Goal: Information Seeking & Learning: Learn about a topic

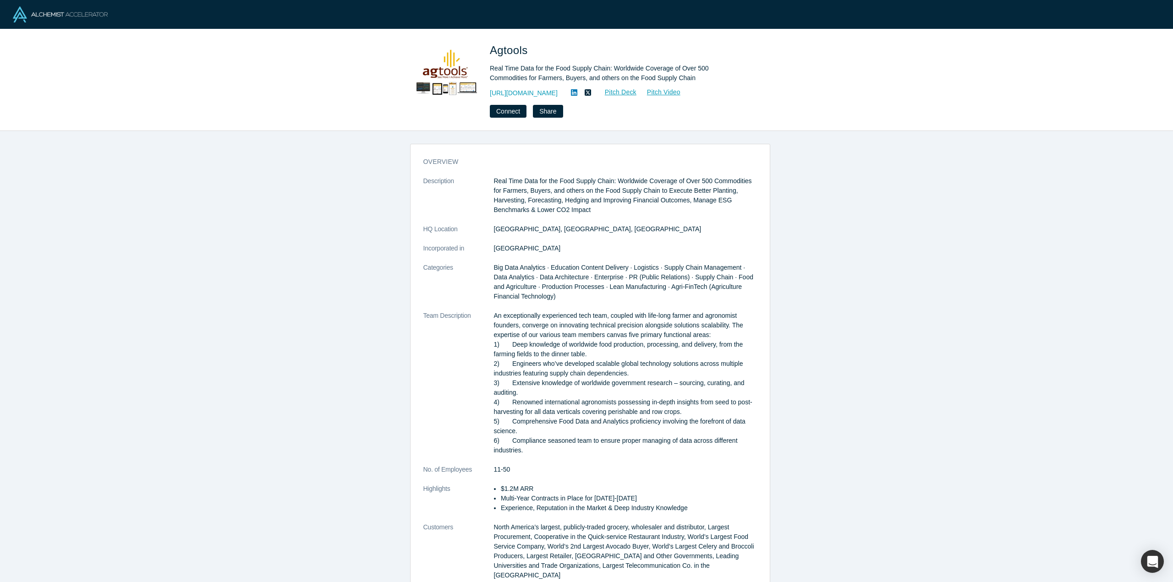
click at [488, 66] on div "Agtools Real Time Data for the Food Supply Chain: Worldwide Coverage of Over 50…" at bounding box center [586, 80] width 360 height 76
drag, startPoint x: 535, startPoint y: 75, endPoint x: 667, endPoint y: 77, distance: 132.4
click at [667, 77] on div "Agtools Real Time Data for the Food Supply Chain: Worldwide Coverage of Over 50…" at bounding box center [586, 80] width 360 height 76
click at [667, 77] on div "Real Time Data for the Food Supply Chain: Worldwide Coverage of Over 500 Commod…" at bounding box center [618, 73] width 257 height 19
drag, startPoint x: 667, startPoint y: 77, endPoint x: 492, endPoint y: 69, distance: 175.2
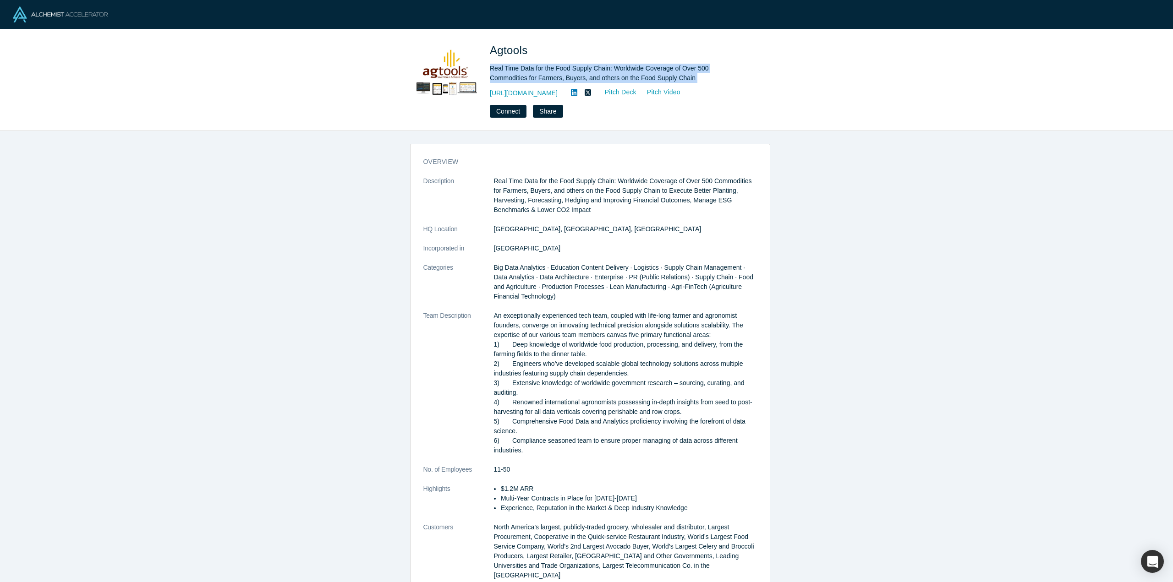
click at [492, 69] on div "Real Time Data for the Food Supply Chain: Worldwide Coverage of Over 500 Commod…" at bounding box center [618, 73] width 257 height 19
click at [618, 94] on link "Pitch Deck" at bounding box center [616, 92] width 42 height 11
click at [660, 96] on link "Pitch Video" at bounding box center [659, 92] width 44 height 11
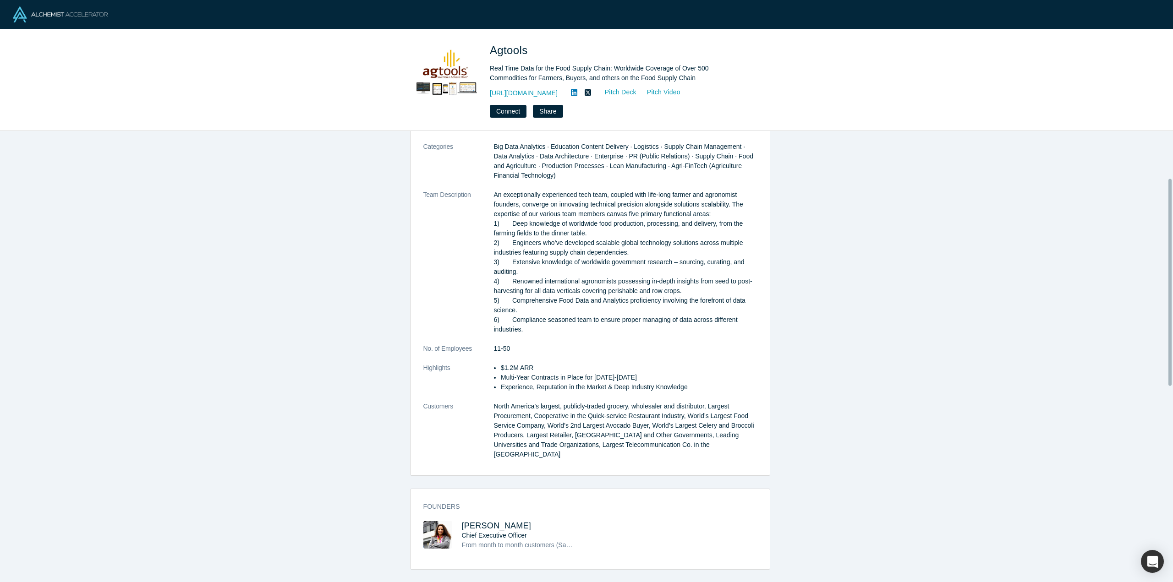
scroll to position [92, 0]
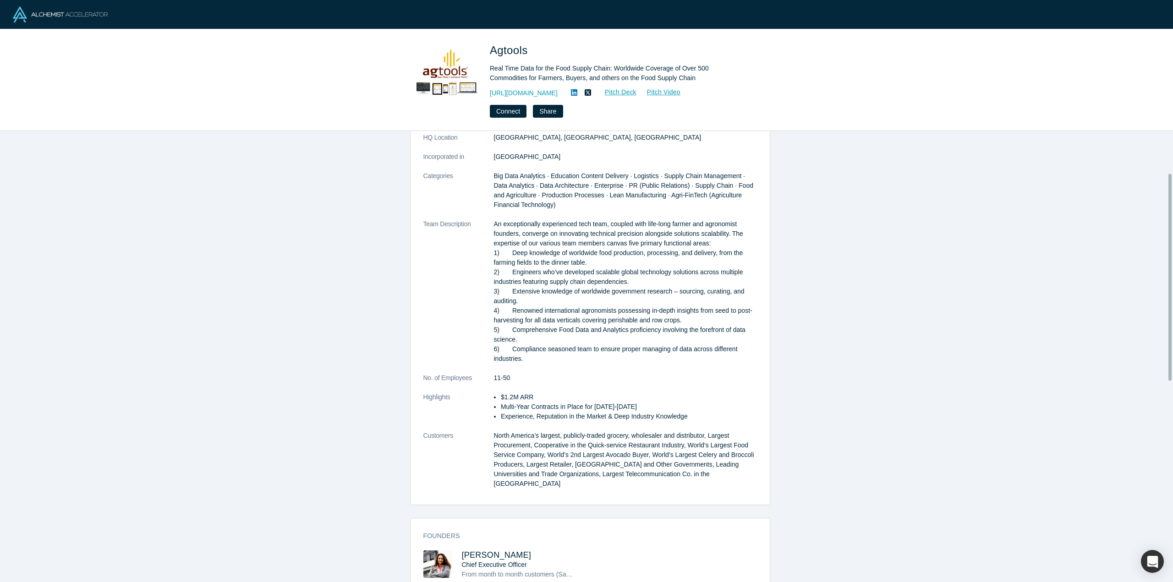
click at [489, 223] on dt "Team Description" at bounding box center [458, 296] width 71 height 154
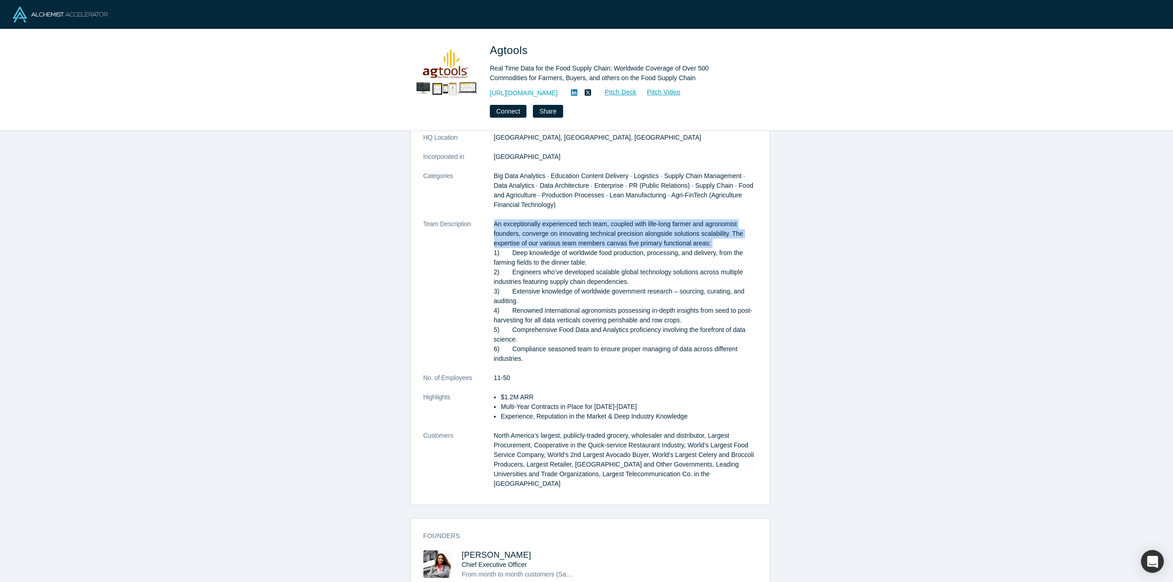
drag, startPoint x: 489, startPoint y: 223, endPoint x: 712, endPoint y: 245, distance: 224.1
click at [712, 245] on dl "Description Real Time Data for the Food Supply Chain: Worldwide Coverage of Ove…" at bounding box center [590, 292] width 334 height 414
click at [712, 245] on p "An exceptionally experienced tech team, coupled with life-long farmer and agron…" at bounding box center [625, 291] width 263 height 144
drag, startPoint x: 712, startPoint y: 245, endPoint x: 495, endPoint y: 224, distance: 217.6
click at [495, 224] on p "An exceptionally experienced tech team, coupled with life-long farmer and agron…" at bounding box center [625, 291] width 263 height 144
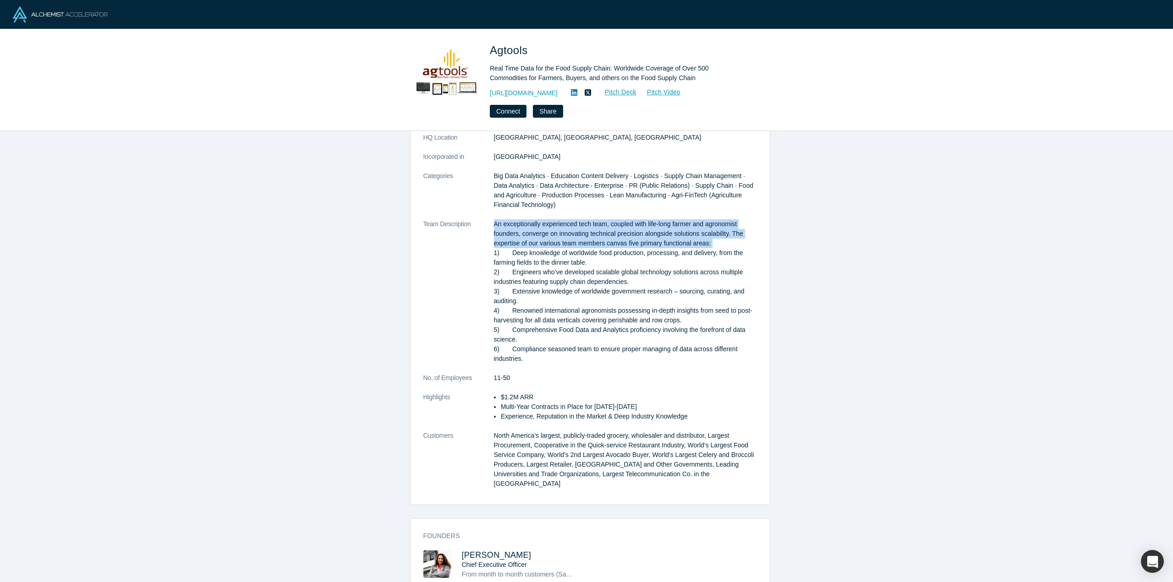
click at [495, 224] on p "An exceptionally experienced tech team, coupled with life-long farmer and agron…" at bounding box center [625, 291] width 263 height 144
drag, startPoint x: 609, startPoint y: 235, endPoint x: 697, endPoint y: 238, distance: 88.0
click at [697, 238] on p "An exceptionally experienced tech team, coupled with life-long farmer and agron…" at bounding box center [625, 291] width 263 height 144
click at [703, 239] on p "An exceptionally experienced tech team, coupled with life-long farmer and agron…" at bounding box center [625, 291] width 263 height 144
click at [568, 232] on p "An exceptionally experienced tech team, coupled with life-long farmer and agron…" at bounding box center [625, 291] width 263 height 144
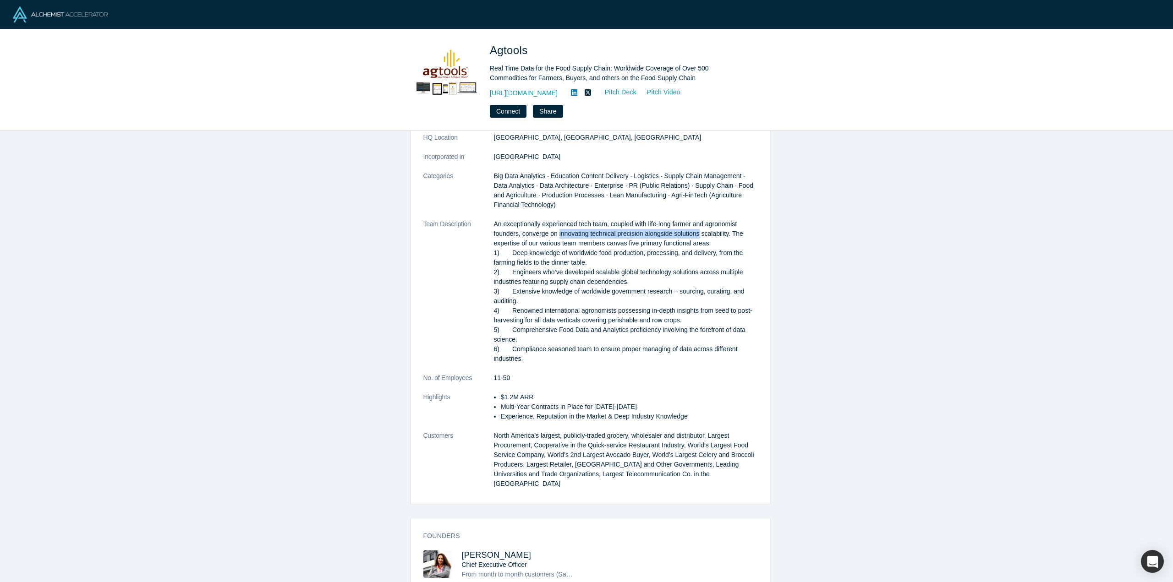
drag, startPoint x: 568, startPoint y: 232, endPoint x: 700, endPoint y: 235, distance: 132.9
click at [697, 235] on p "An exceptionally experienced tech team, coupled with life-long farmer and agron…" at bounding box center [625, 291] width 263 height 144
click at [489, 223] on dt "Team Description" at bounding box center [458, 296] width 71 height 154
drag, startPoint x: 489, startPoint y: 223, endPoint x: 699, endPoint y: 241, distance: 211.1
click at [699, 241] on dl "Description Real Time Data for the Food Supply Chain: Worldwide Coverage of Ove…" at bounding box center [590, 292] width 334 height 414
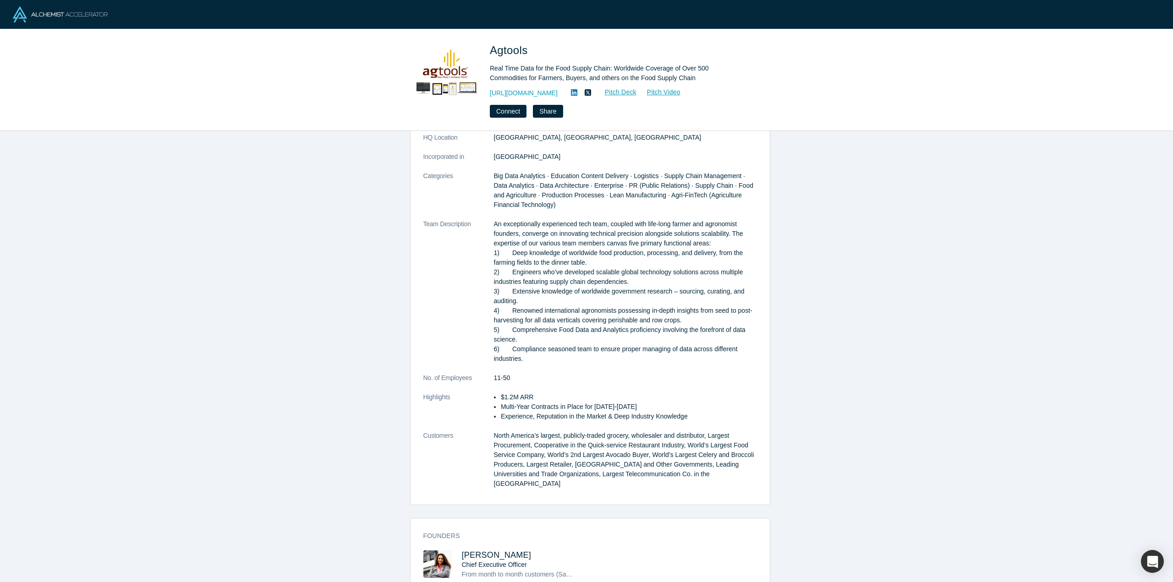
click at [508, 269] on p "An exceptionally experienced tech team, coupled with life-long farmer and agron…" at bounding box center [625, 291] width 263 height 144
drag, startPoint x: 508, startPoint y: 269, endPoint x: 633, endPoint y: 278, distance: 125.4
click at [633, 278] on p "An exceptionally experienced tech team, coupled with life-long farmer and agron…" at bounding box center [625, 291] width 263 height 144
drag, startPoint x: 633, startPoint y: 278, endPoint x: 514, endPoint y: 271, distance: 119.3
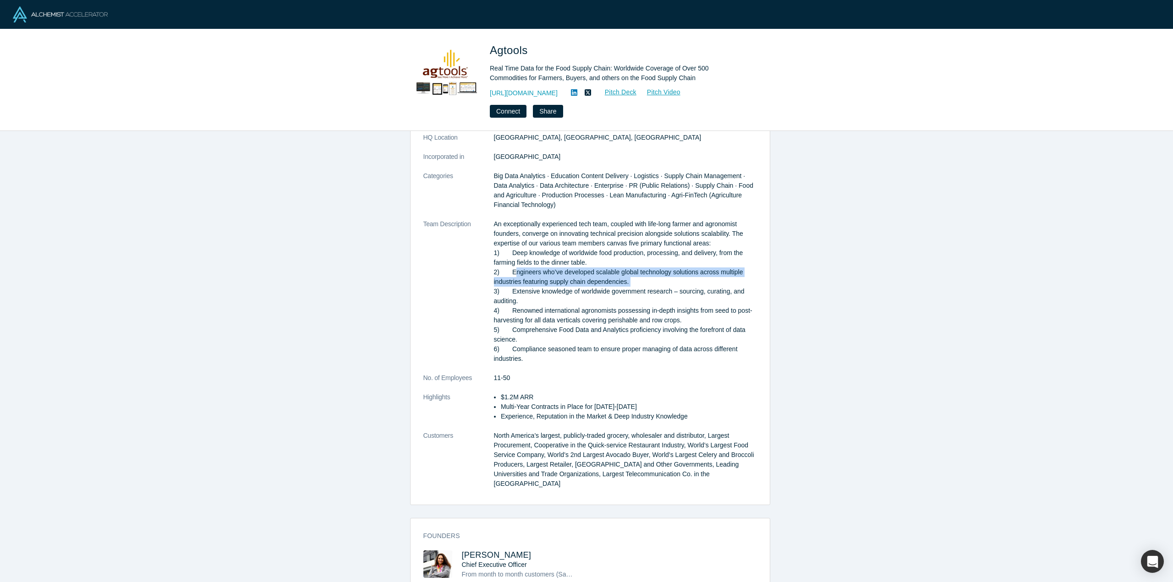
click at [514, 271] on p "An exceptionally experienced tech team, coupled with life-long farmer and agron…" at bounding box center [625, 291] width 263 height 144
drag, startPoint x: 514, startPoint y: 271, endPoint x: 639, endPoint y: 282, distance: 125.5
click at [639, 282] on p "An exceptionally experienced tech team, coupled with life-long farmer and agron…" at bounding box center [625, 291] width 263 height 144
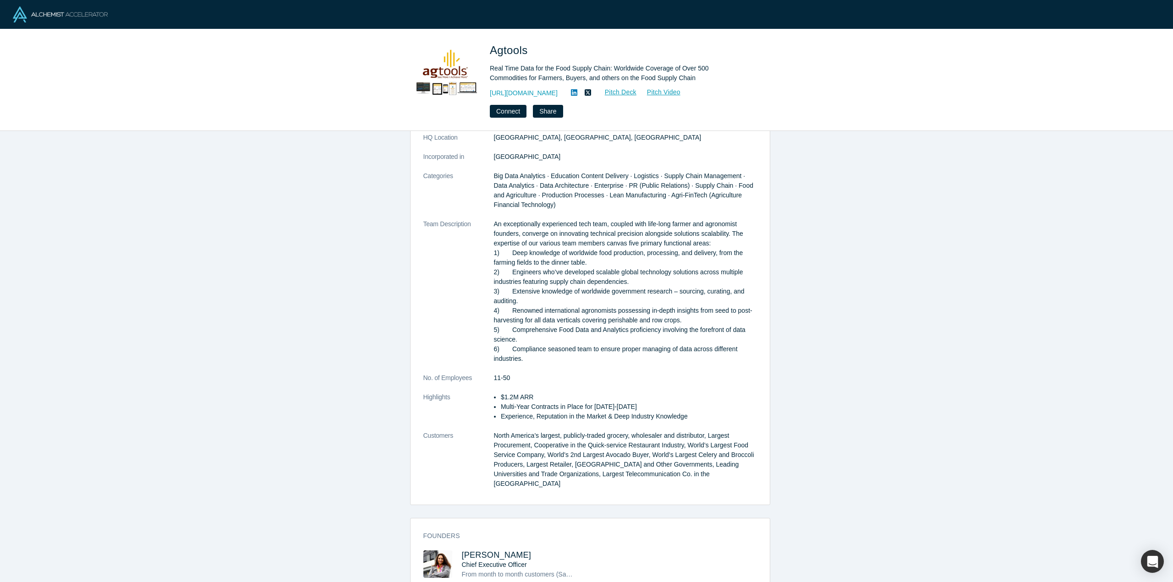
click at [512, 290] on p "An exceptionally experienced tech team, coupled with life-long farmer and agron…" at bounding box center [625, 291] width 263 height 144
drag, startPoint x: 512, startPoint y: 290, endPoint x: 525, endPoint y: 301, distance: 16.0
click at [525, 301] on p "An exceptionally experienced tech team, coupled with life-long farmer and agron…" at bounding box center [625, 291] width 263 height 144
click at [398, 308] on div "overview Description Real Time Data for the Food Supply Chain: Worldwide Covera…" at bounding box center [590, 360] width 1180 height 458
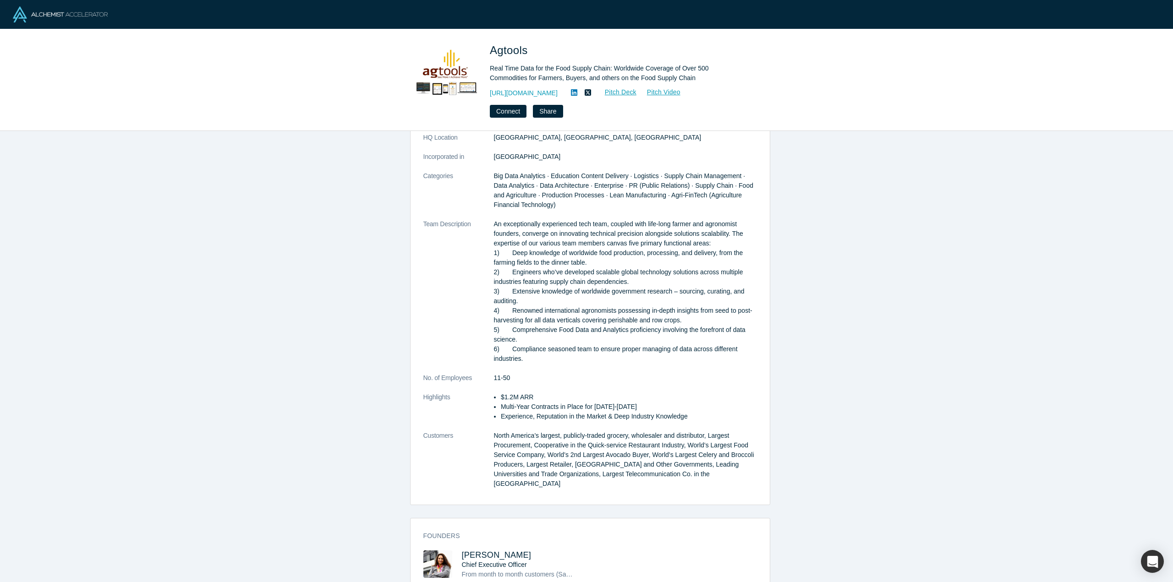
click at [489, 376] on dt "No. of Employees" at bounding box center [458, 382] width 71 height 19
drag, startPoint x: 489, startPoint y: 376, endPoint x: 516, endPoint y: 375, distance: 27.5
click at [516, 375] on dl "Description Real Time Data for the Food Supply Chain: Worldwide Coverage of Ove…" at bounding box center [590, 292] width 334 height 414
click at [516, 375] on dd "11-50" at bounding box center [625, 378] width 263 height 10
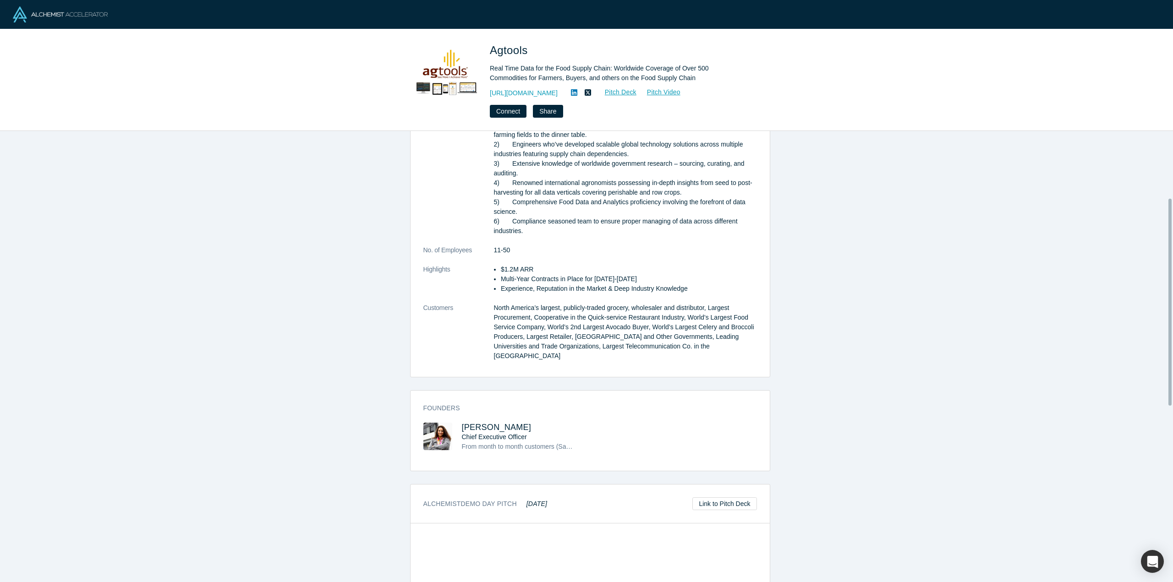
scroll to position [275, 0]
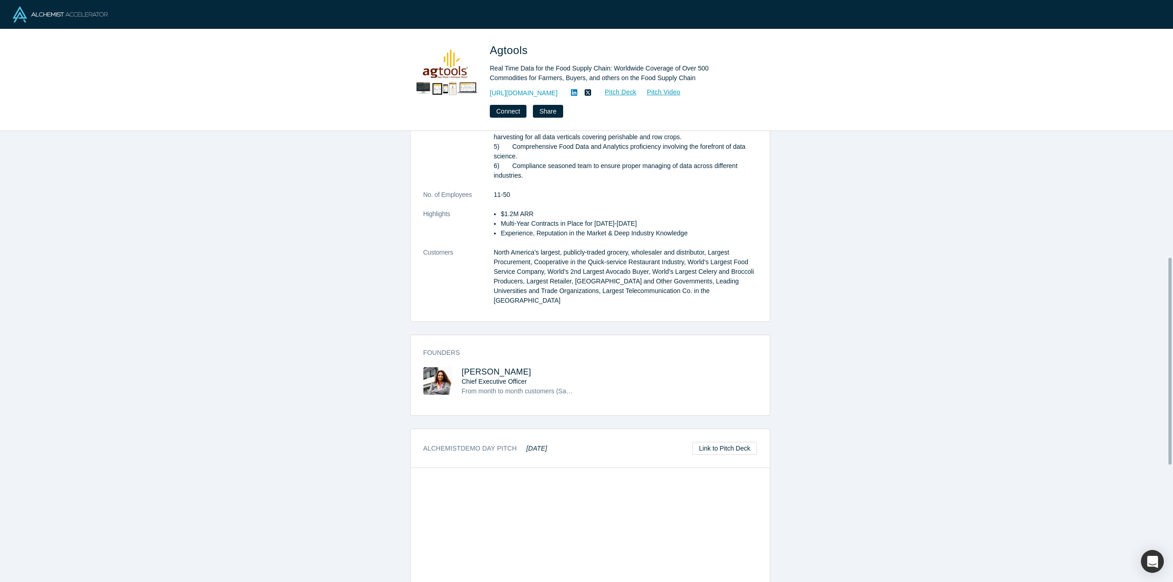
click at [486, 238] on dt "Highlights" at bounding box center [458, 228] width 71 height 38
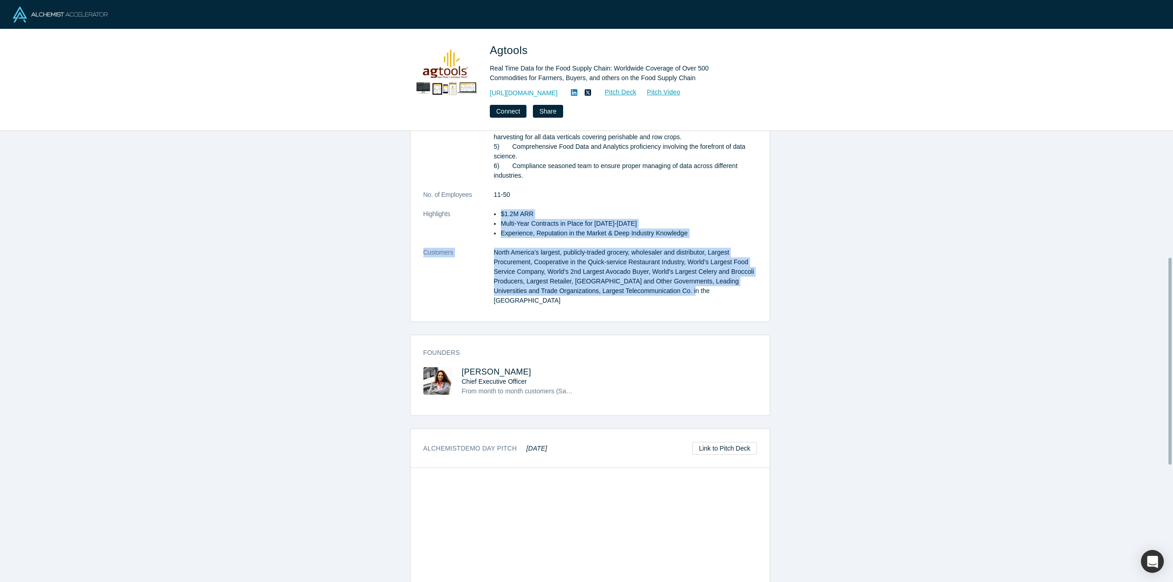
drag, startPoint x: 486, startPoint y: 238, endPoint x: 673, endPoint y: 293, distance: 195.8
click at [668, 293] on dl "Description Real Time Data for the Food Supply Chain: Worldwide Coverage of Ove…" at bounding box center [590, 109] width 334 height 414
click at [673, 293] on dd "North America’s largest, publicly-traded grocery, wholesaler and distributor, L…" at bounding box center [625, 277] width 263 height 58
drag, startPoint x: 673, startPoint y: 293, endPoint x: 486, endPoint y: 256, distance: 191.5
click at [486, 256] on dl "Description Real Time Data for the Food Supply Chain: Worldwide Coverage of Ove…" at bounding box center [590, 109] width 334 height 414
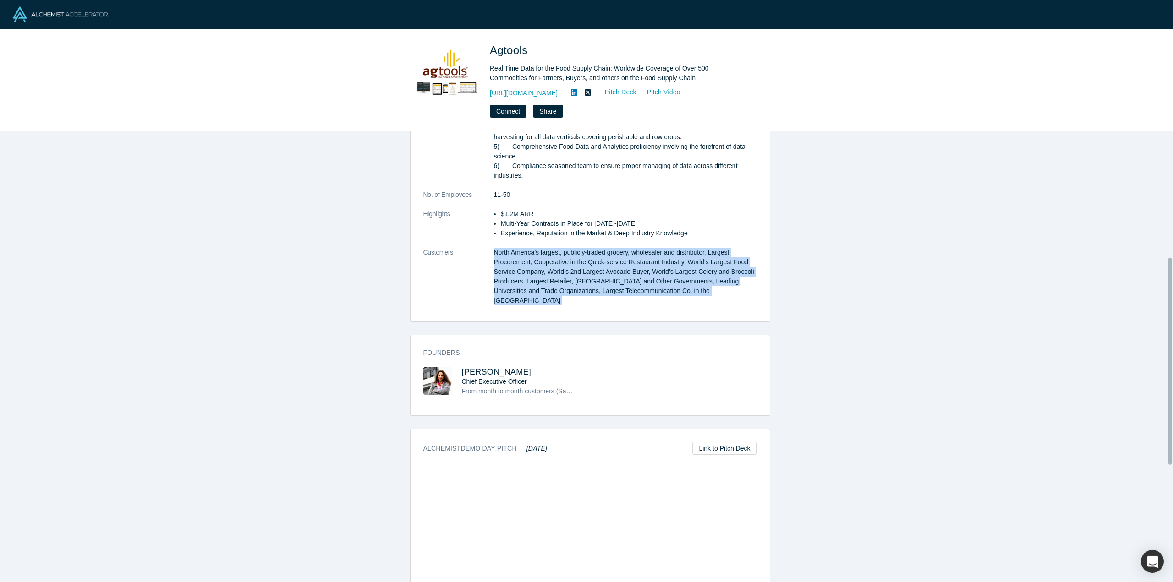
click at [486, 256] on dt "Customers" at bounding box center [458, 281] width 71 height 67
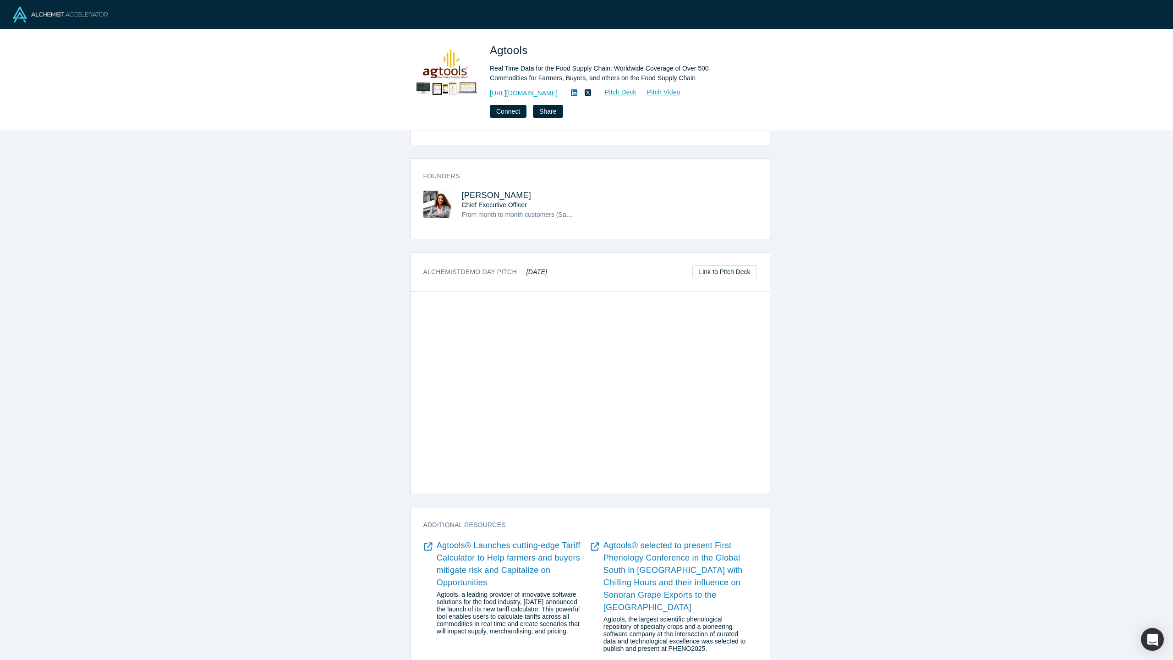
scroll to position [529, 0]
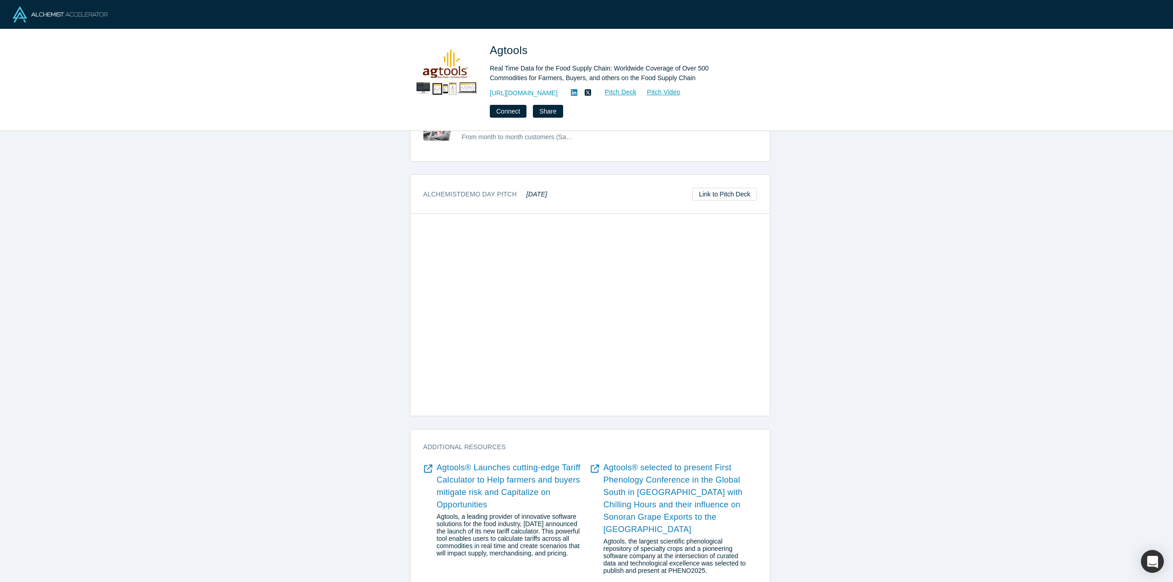
click at [257, 131] on div "overview Description Real Time Data for the Food Supply Chain: Worldwide Covera…" at bounding box center [590, 360] width 1180 height 458
drag, startPoint x: 448, startPoint y: 188, endPoint x: 458, endPoint y: 204, distance: 19.3
click at [448, 190] on h3 "Alchemist Demo Day Pitch [DATE]" at bounding box center [485, 195] width 124 height 10
